Goal: Information Seeking & Learning: Learn about a topic

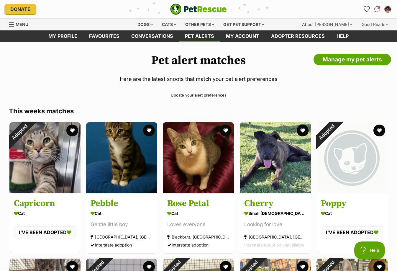
click at [201, 7] on img "PetRescue" at bounding box center [198, 9] width 57 height 11
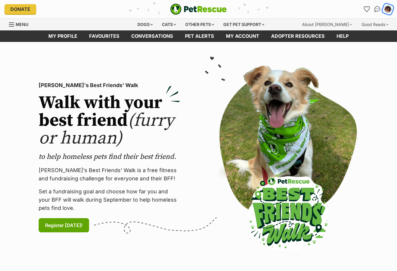
click at [387, 10] on img "My account" at bounding box center [388, 9] width 8 height 8
click at [111, 34] on link "Favourites" at bounding box center [104, 35] width 42 height 11
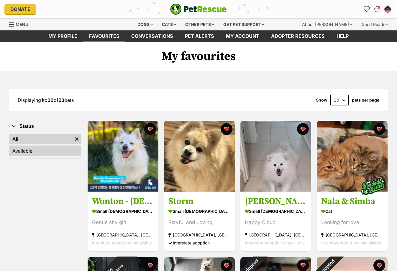
click at [22, 154] on link "Available" at bounding box center [45, 150] width 72 height 11
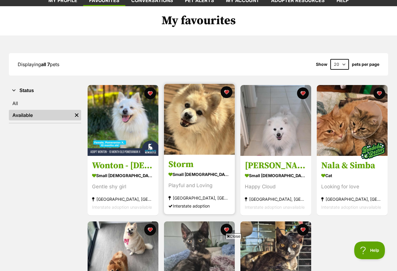
scroll to position [29, 0]
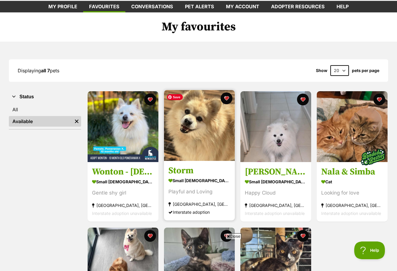
click at [200, 128] on img at bounding box center [199, 125] width 71 height 71
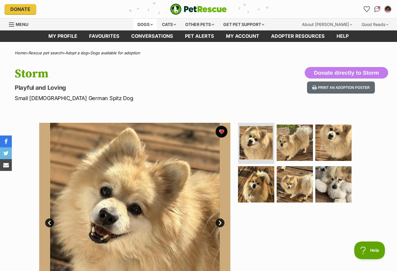
click at [150, 29] on div "Dogs" at bounding box center [145, 25] width 24 height 12
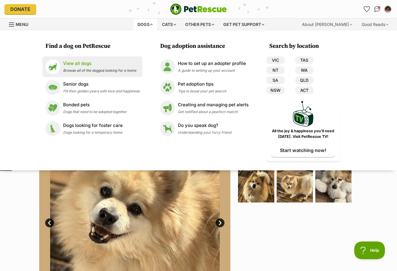
click at [70, 64] on p "View all dogs" at bounding box center [99, 63] width 73 height 7
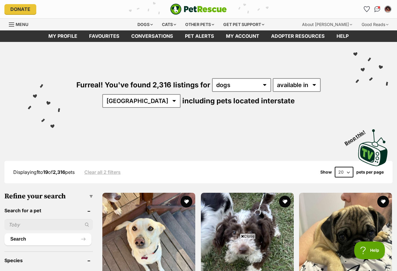
scroll to position [88, 0]
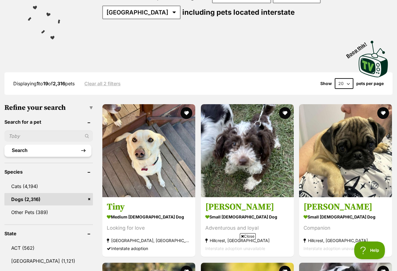
click at [46, 152] on button "Search" at bounding box center [47, 150] width 87 height 12
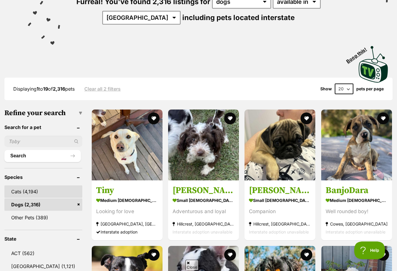
scroll to position [88, 0]
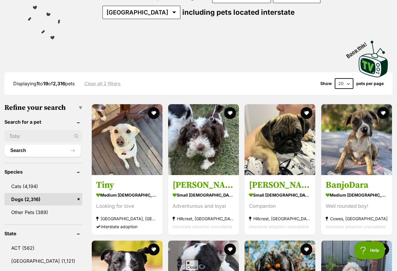
click at [26, 134] on input "text" at bounding box center [43, 135] width 78 height 11
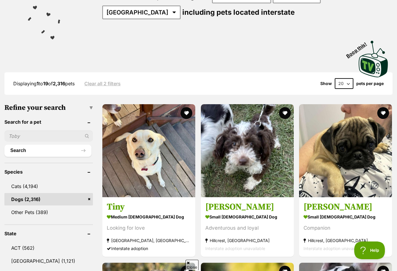
scroll to position [0, 0]
type input "pomeranian"
click at [32, 151] on button "Search" at bounding box center [47, 150] width 87 height 12
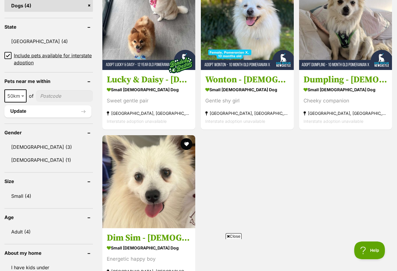
scroll to position [324, 0]
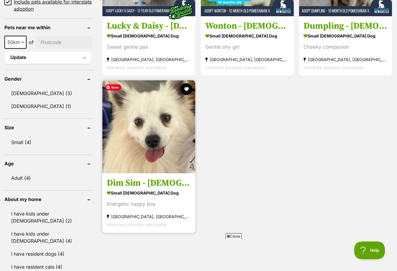
click at [165, 135] on img at bounding box center [148, 126] width 93 height 93
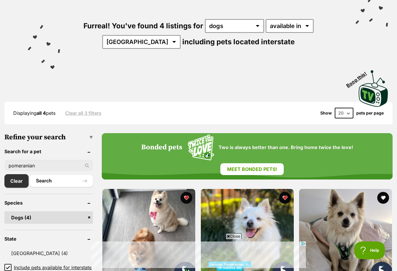
scroll to position [0, 0]
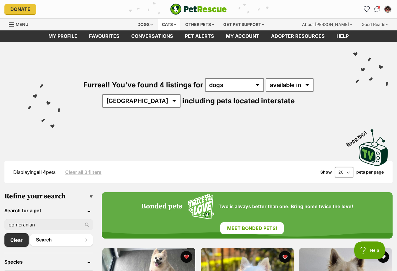
click at [167, 27] on div "Cats" at bounding box center [169, 25] width 22 height 12
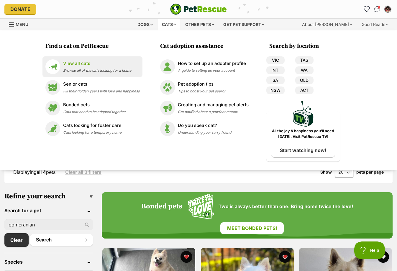
click at [80, 67] on div "View all cats Browse all of the cats looking for a home" at bounding box center [97, 66] width 68 height 13
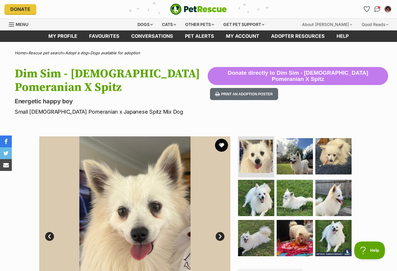
click at [223, 146] on button "favourite" at bounding box center [221, 145] width 13 height 13
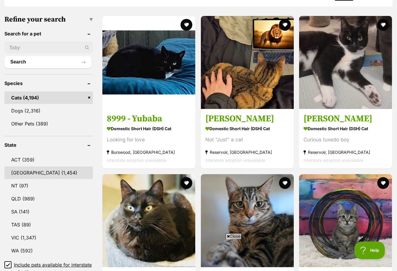
click at [18, 172] on link "NSW (1,454)" at bounding box center [48, 172] width 88 height 12
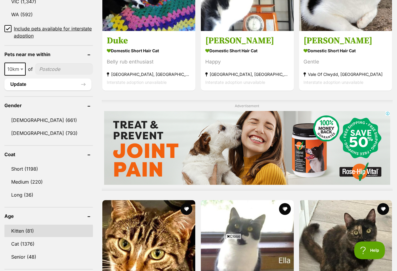
click at [25, 228] on link "Kitten (81)" at bounding box center [48, 230] width 88 height 12
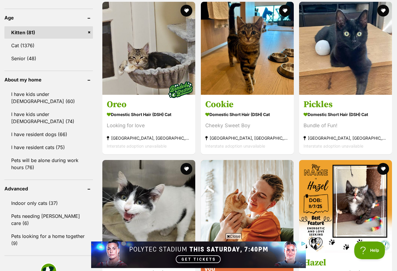
scroll to position [619, 0]
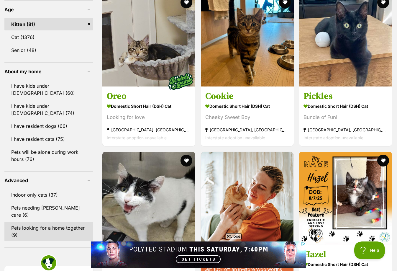
click at [29, 221] on link "Pets looking for a home together (9)" at bounding box center [48, 230] width 88 height 19
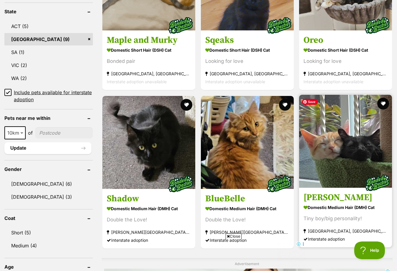
click at [341, 154] on img at bounding box center [345, 141] width 93 height 93
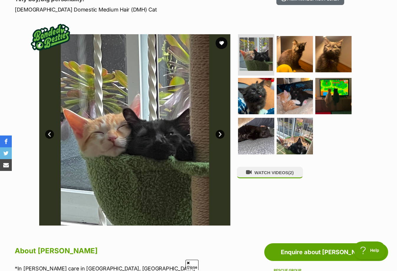
click at [222, 137] on link "Next" at bounding box center [219, 134] width 9 height 9
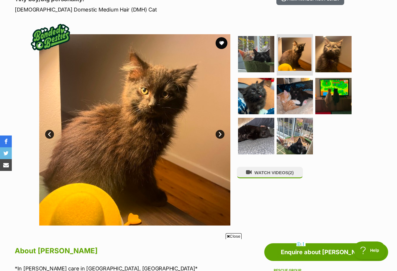
click at [222, 135] on link "Next" at bounding box center [219, 134] width 9 height 9
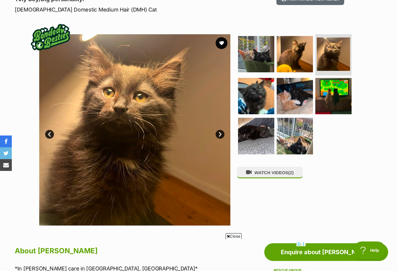
click at [222, 135] on link "Next" at bounding box center [219, 134] width 9 height 9
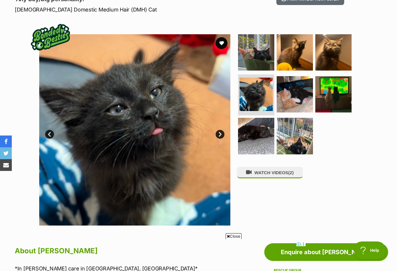
click at [222, 135] on link "Next" at bounding box center [219, 134] width 9 height 9
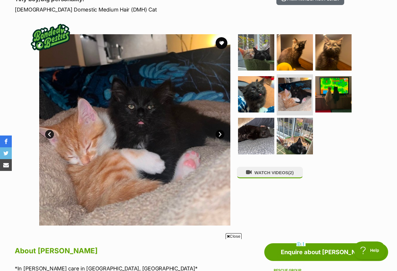
click at [222, 135] on link "Next" at bounding box center [219, 134] width 9 height 9
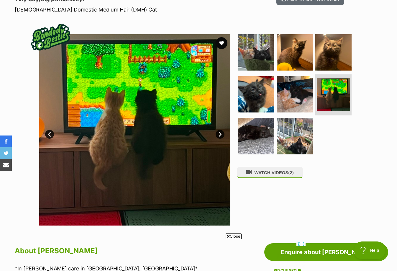
click at [222, 135] on link "Next" at bounding box center [219, 134] width 9 height 9
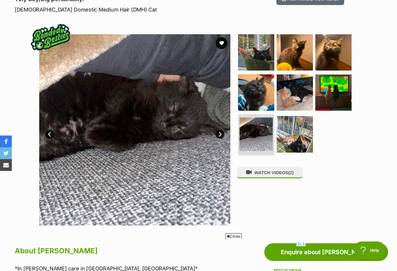
click at [222, 135] on link "Next" at bounding box center [219, 134] width 9 height 9
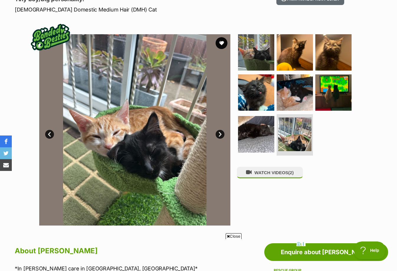
click at [222, 135] on link "Next" at bounding box center [219, 134] width 9 height 9
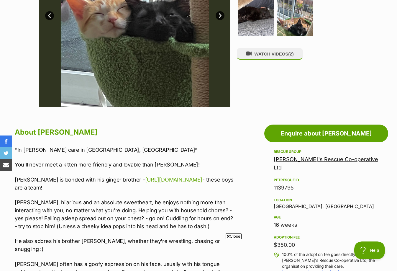
scroll to position [206, 0]
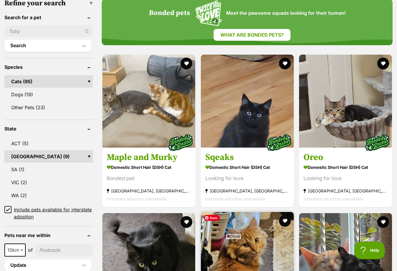
scroll to position [206, 0]
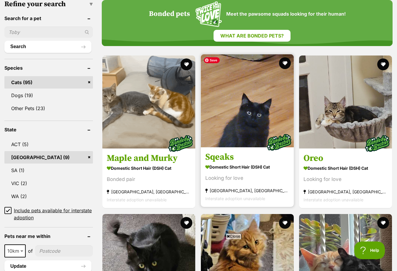
click at [251, 127] on img at bounding box center [247, 100] width 93 height 93
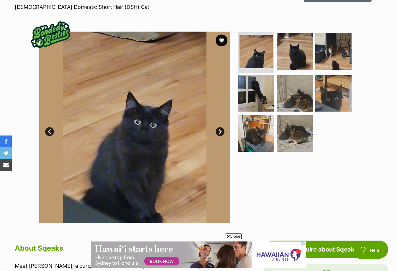
scroll to position [88, 0]
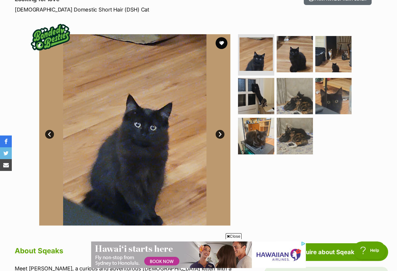
click at [220, 132] on link "Next" at bounding box center [219, 134] width 9 height 9
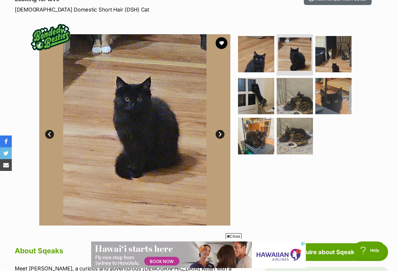
click at [220, 132] on link "Next" at bounding box center [219, 134] width 9 height 9
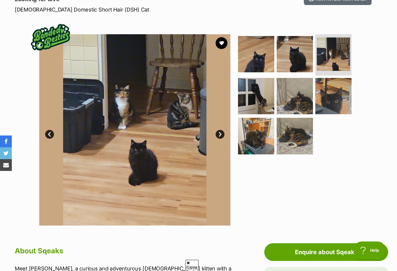
click at [220, 132] on link "Next" at bounding box center [219, 134] width 9 height 9
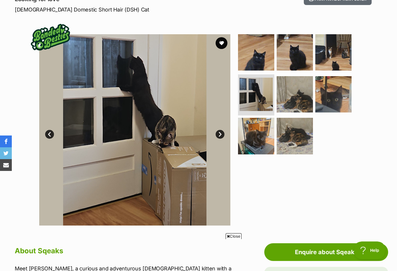
scroll to position [0, 0]
click at [220, 132] on link "Next" at bounding box center [219, 134] width 9 height 9
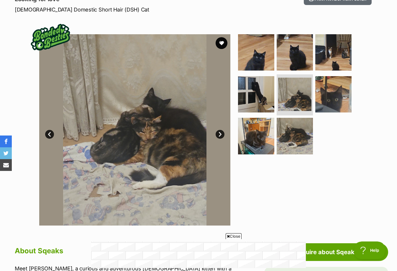
click at [220, 132] on link "Next" at bounding box center [219, 134] width 9 height 9
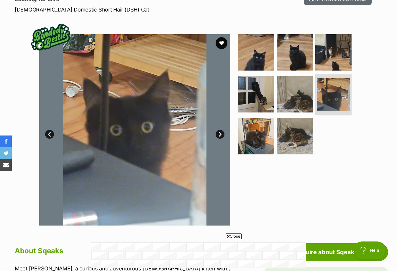
click at [220, 132] on link "Next" at bounding box center [219, 134] width 9 height 9
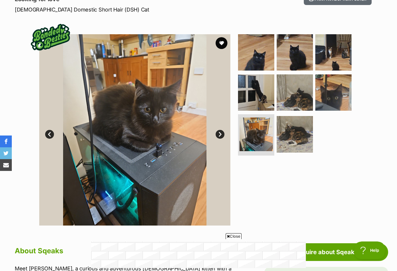
click at [220, 132] on link "Next" at bounding box center [219, 134] width 9 height 9
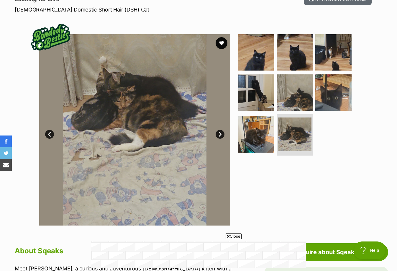
click at [220, 132] on link "Next" at bounding box center [219, 134] width 9 height 9
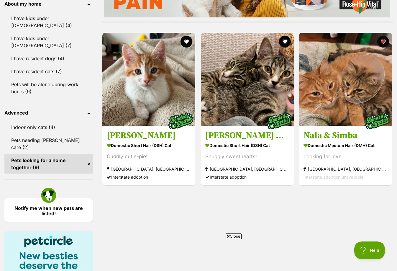
click at [90, 154] on link "Pets looking for a home together (9)" at bounding box center [48, 163] width 88 height 19
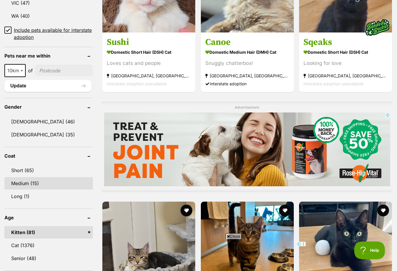
scroll to position [413, 0]
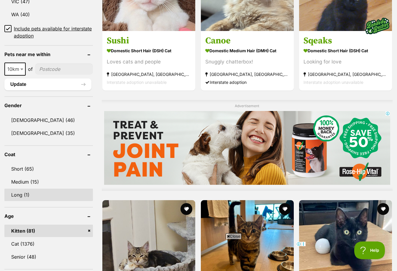
click at [28, 193] on link "Long (1)" at bounding box center [48, 194] width 88 height 12
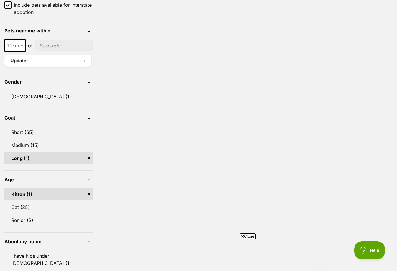
scroll to position [383, 0]
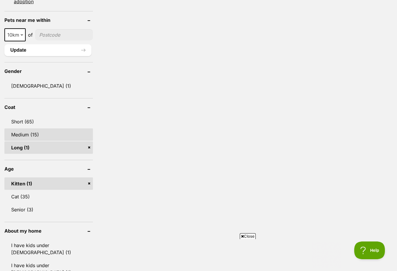
click at [38, 139] on link "Medium (15)" at bounding box center [48, 134] width 88 height 12
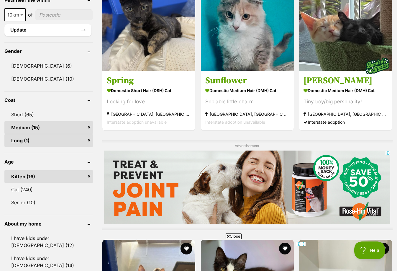
click at [76, 141] on link "Long (1)" at bounding box center [48, 140] width 88 height 12
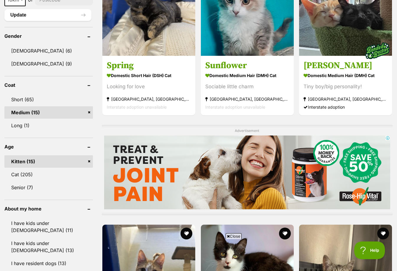
scroll to position [413, 0]
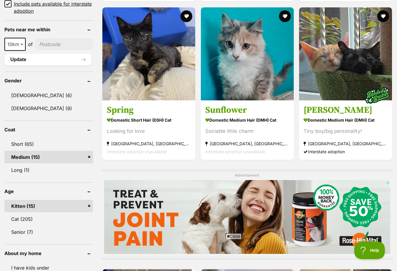
click at [88, 155] on link "Medium (15)" at bounding box center [48, 157] width 88 height 12
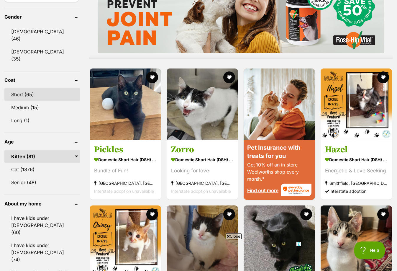
click at [32, 88] on link "Short (65)" at bounding box center [42, 94] width 76 height 12
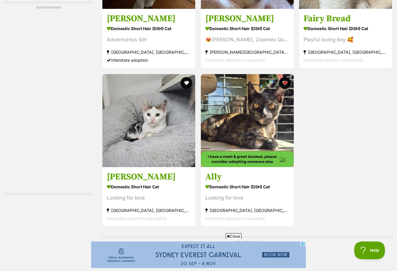
scroll to position [1238, 0]
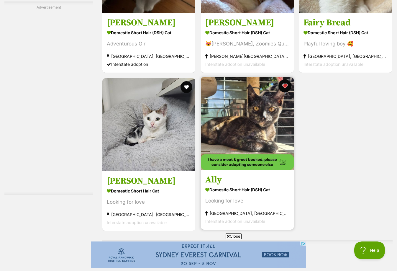
click at [283, 85] on button "favourite" at bounding box center [284, 85] width 13 height 13
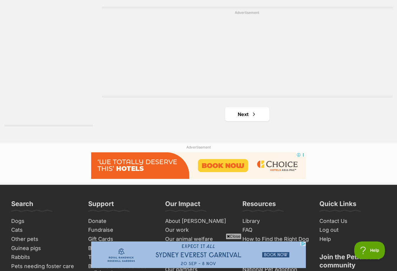
scroll to position [1444, 0]
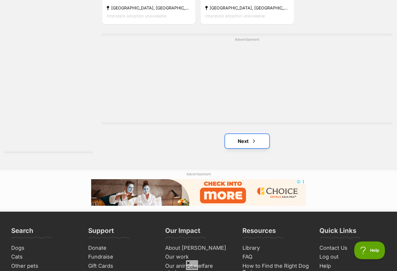
click at [253, 143] on span "Next page" at bounding box center [254, 140] width 6 height 7
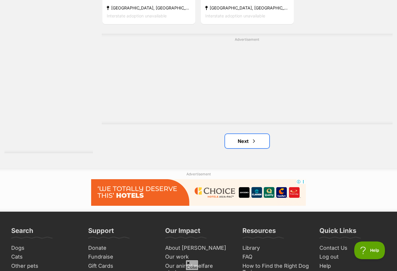
scroll to position [0, 0]
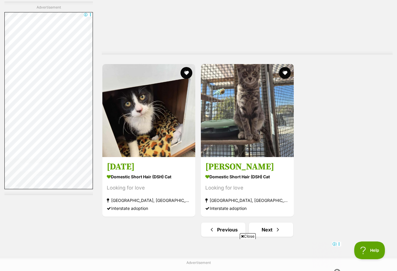
scroll to position [1503, 0]
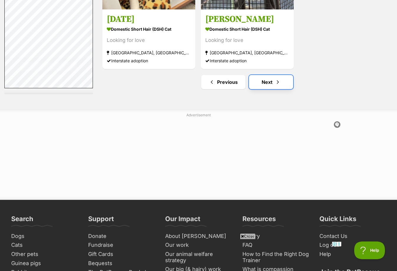
click at [277, 83] on span "Next page" at bounding box center [278, 81] width 6 height 7
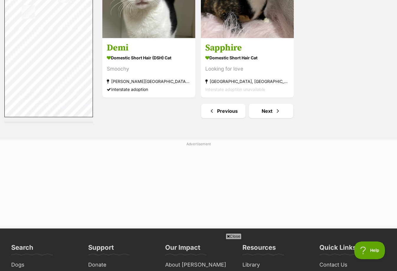
scroll to position [1532, 0]
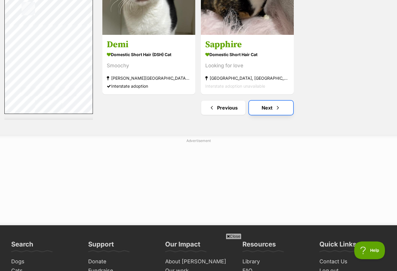
click at [285, 108] on link "Next" at bounding box center [271, 107] width 44 height 14
